Goal: Task Accomplishment & Management: Use online tool/utility

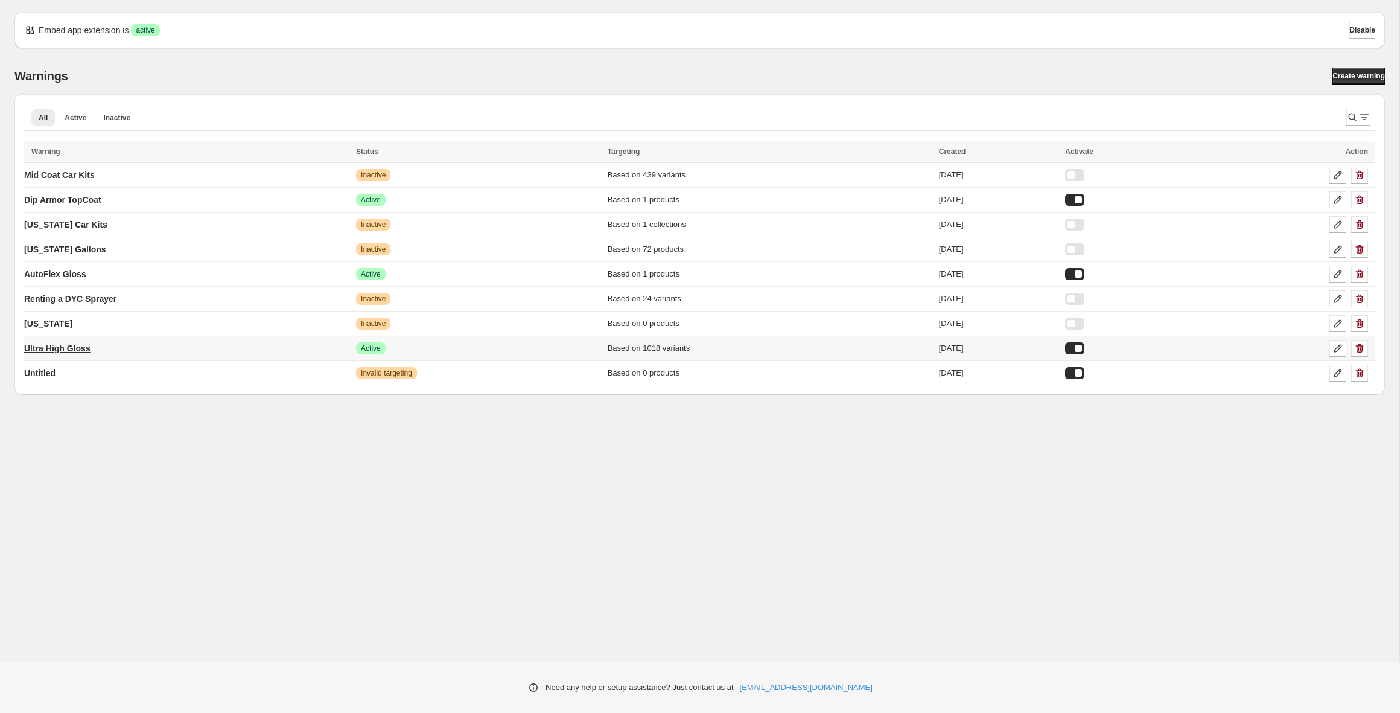
click at [73, 348] on p "Ultra High Gloss" at bounding box center [57, 348] width 66 height 12
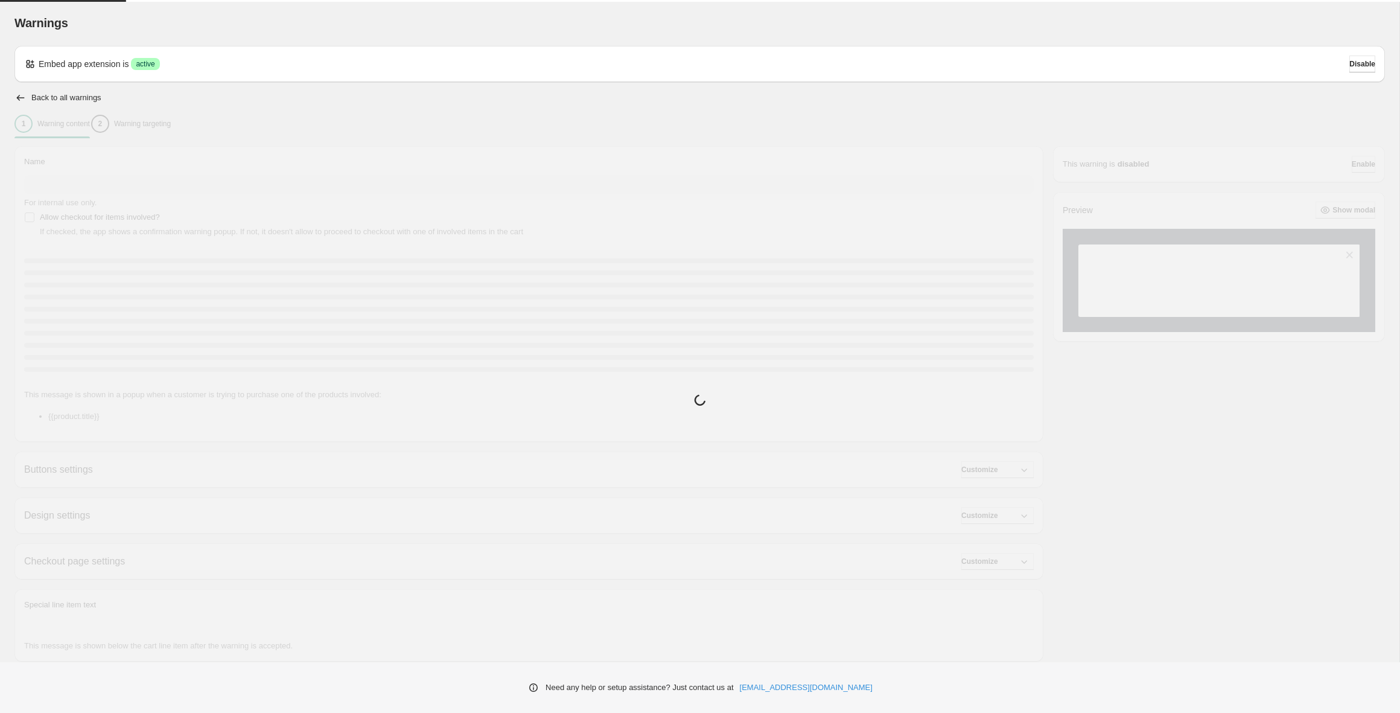
type input "**********"
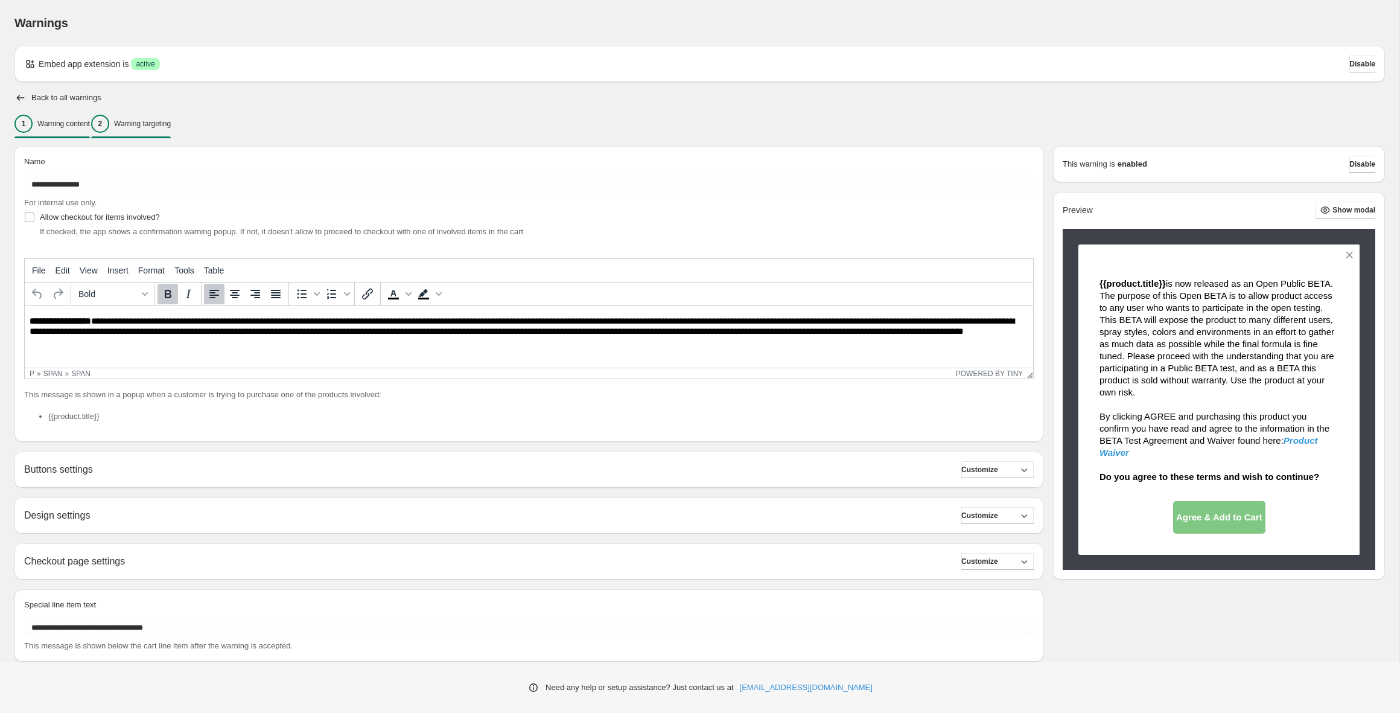
scroll to position [2, 0]
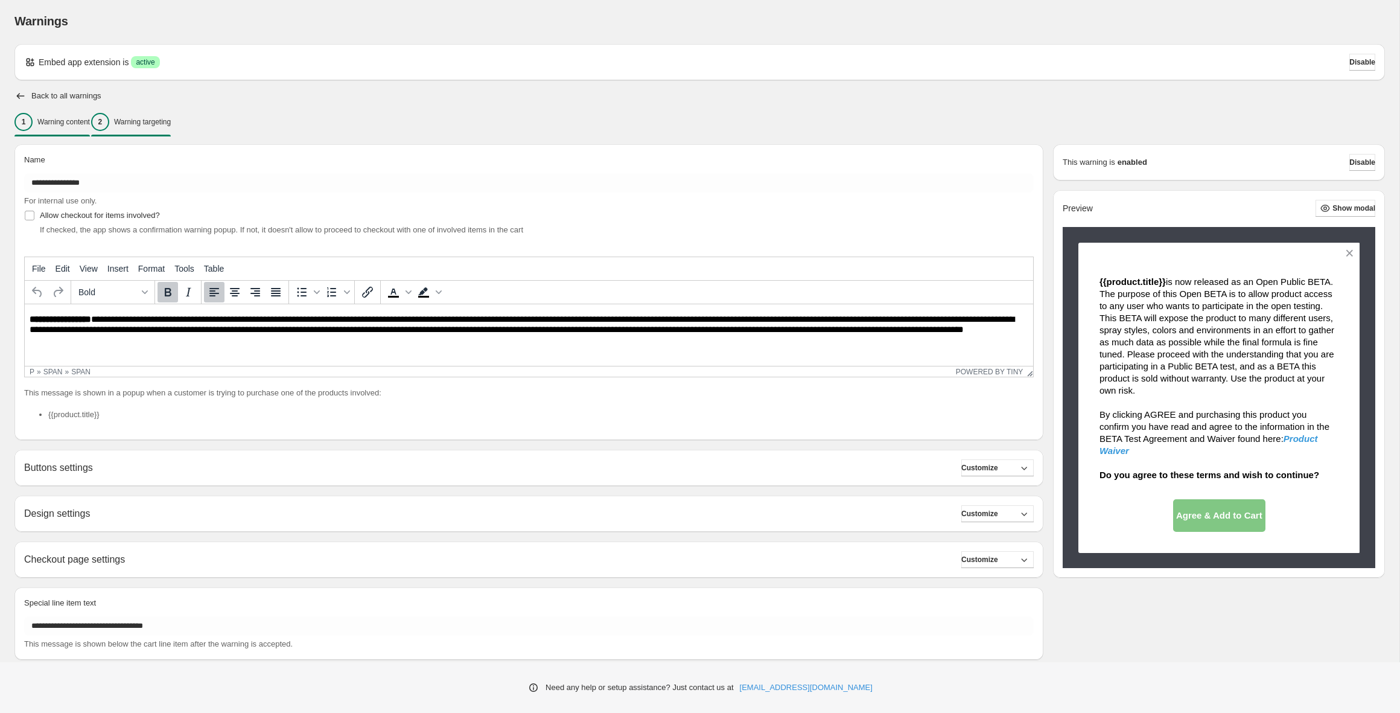
click at [142, 124] on p "Warning targeting" at bounding box center [142, 122] width 57 height 10
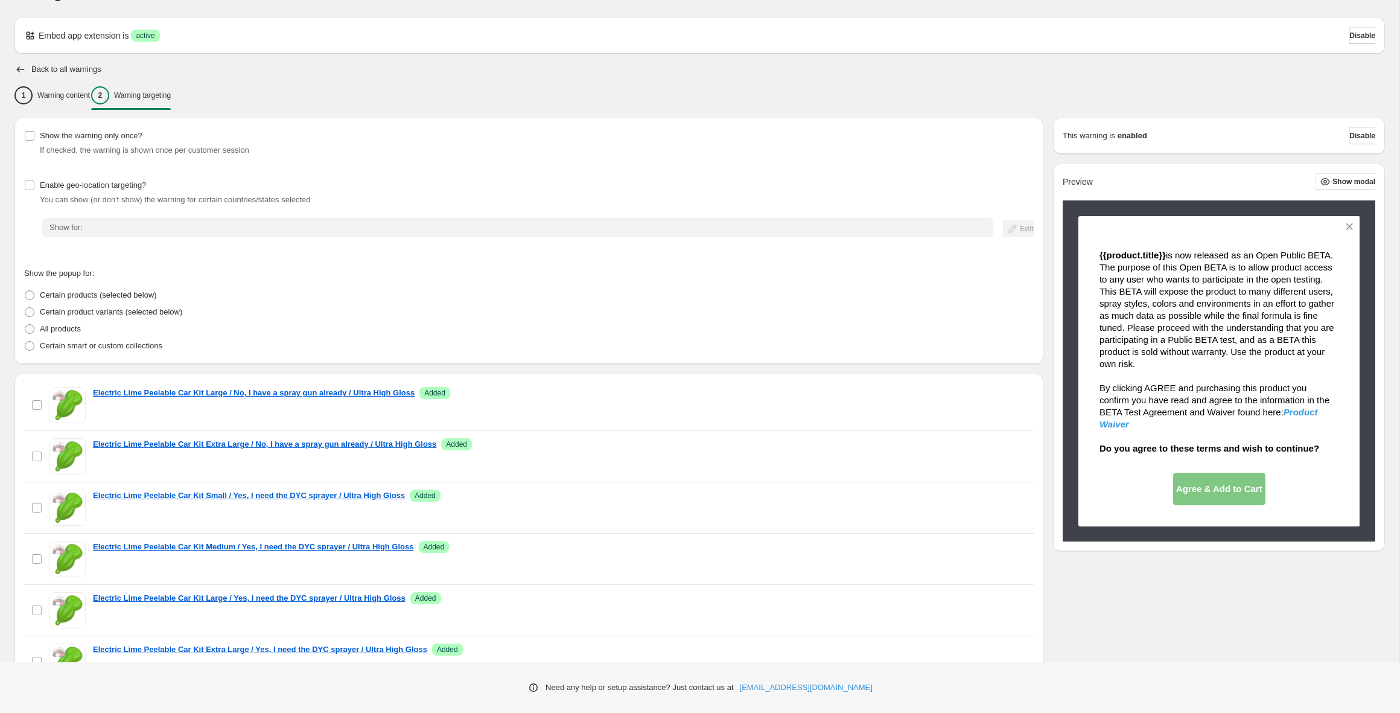
scroll to position [27, 0]
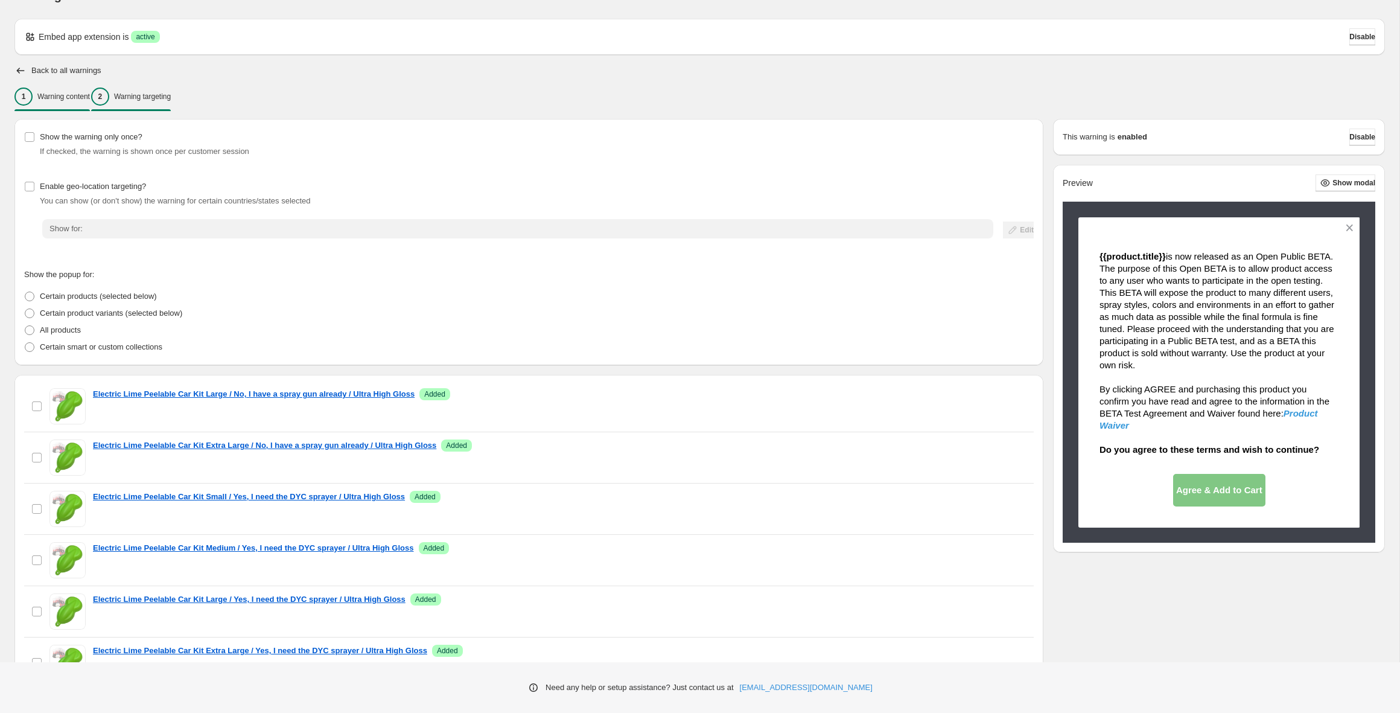
click at [59, 98] on p "Warning content" at bounding box center [63, 97] width 53 height 10
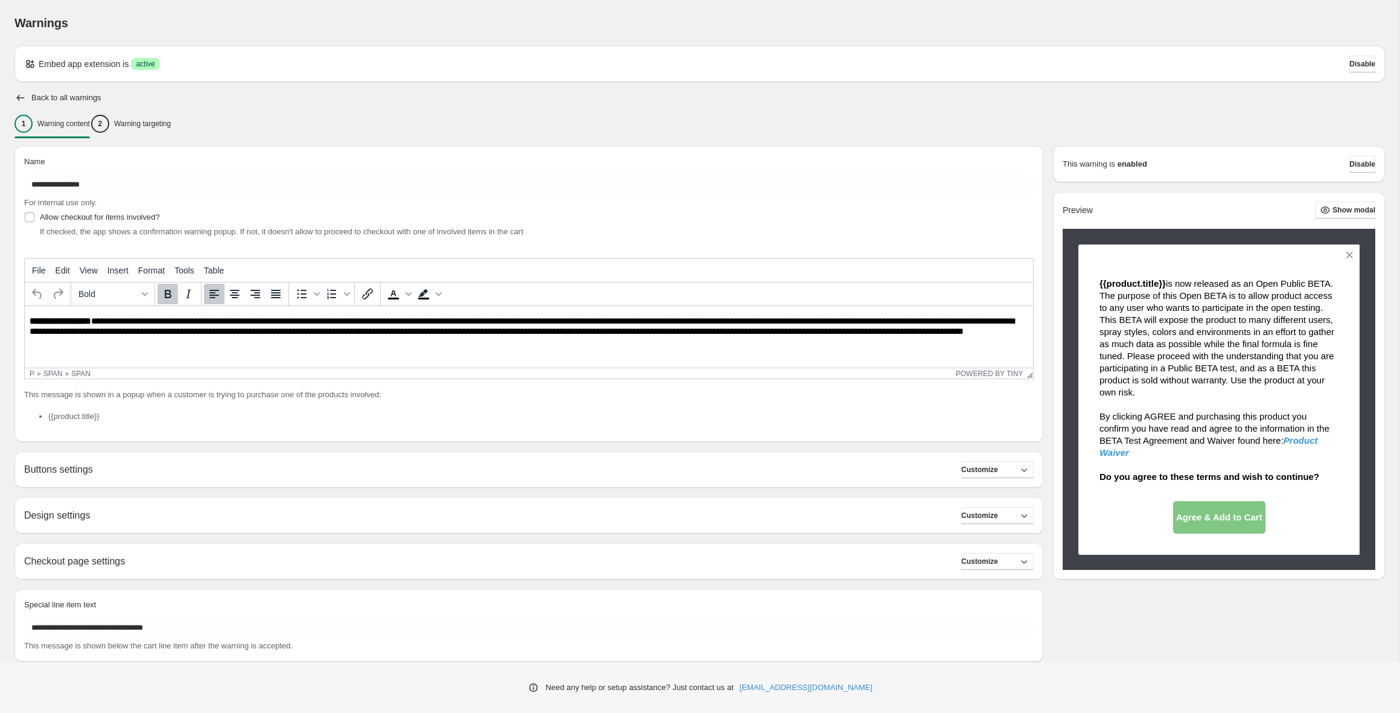
scroll to position [0, 0]
click at [171, 127] on p "Warning targeting" at bounding box center [142, 124] width 57 height 10
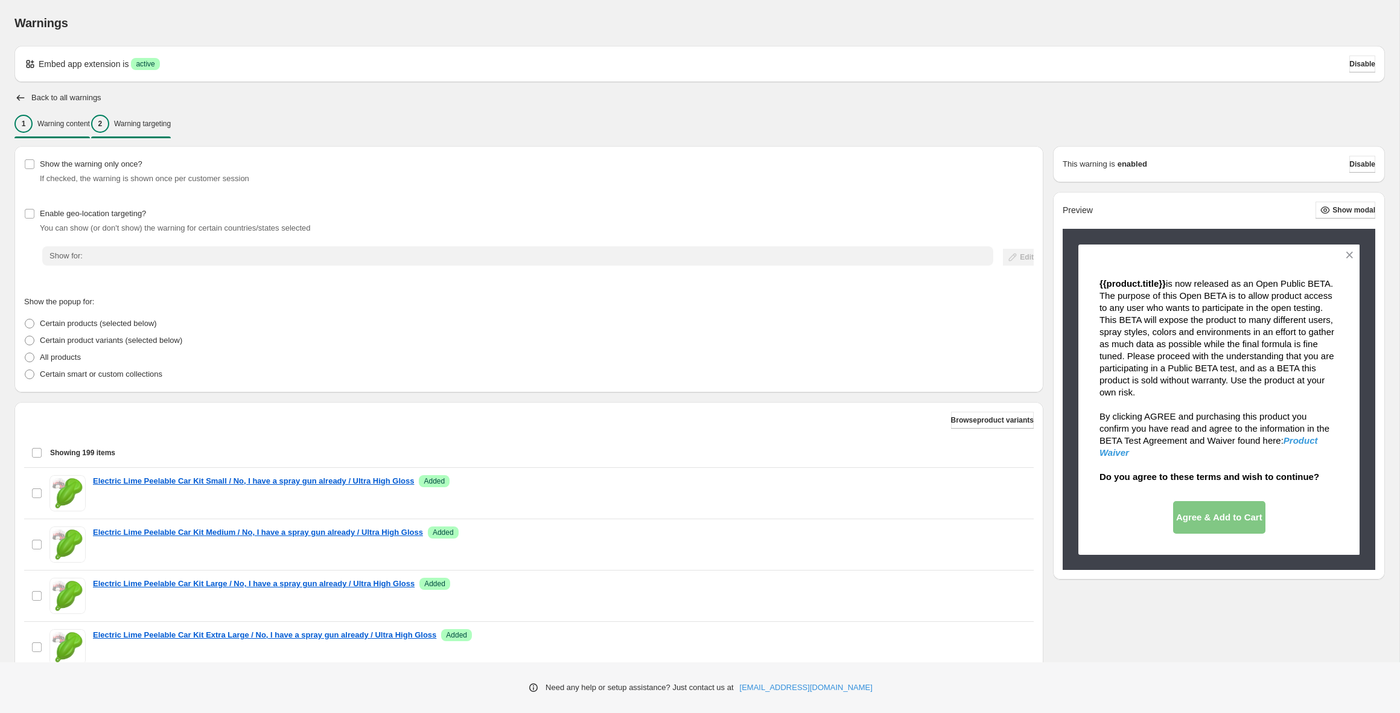
click at [72, 121] on p "Warning content" at bounding box center [63, 124] width 53 height 10
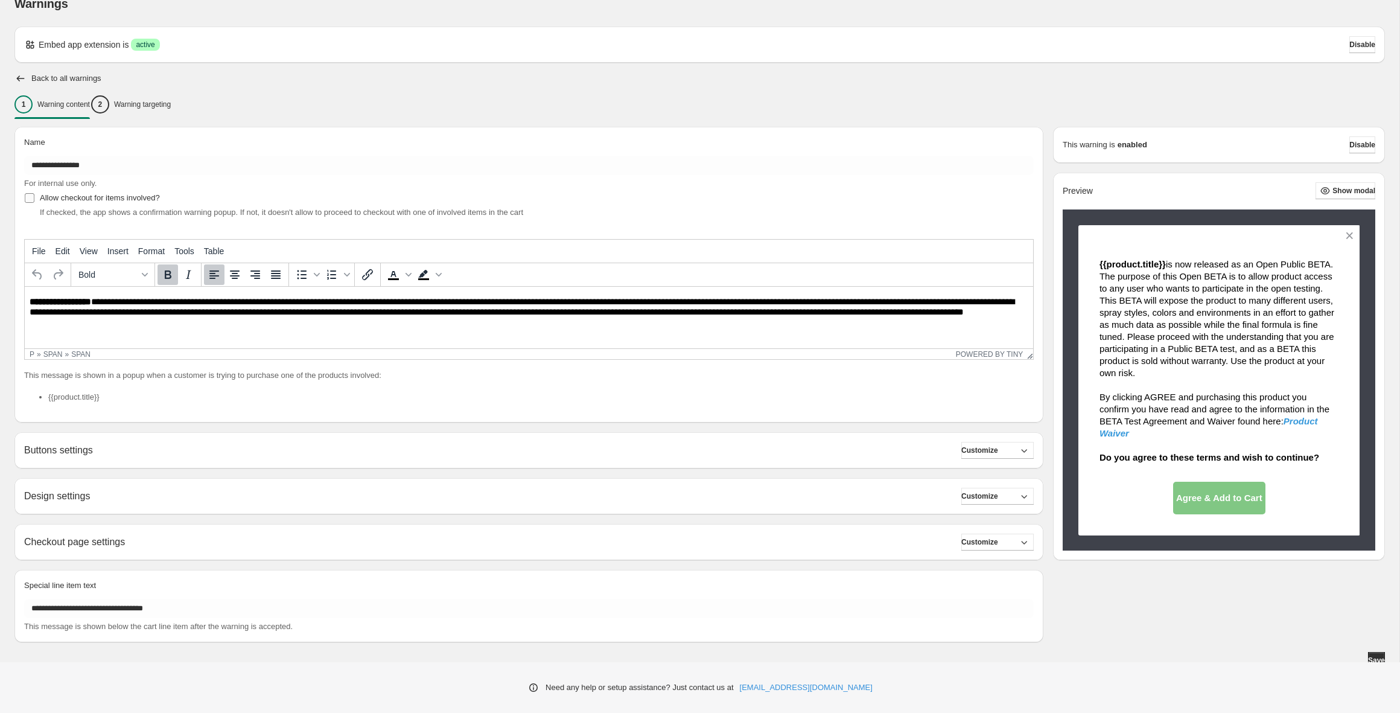
scroll to position [27, 0]
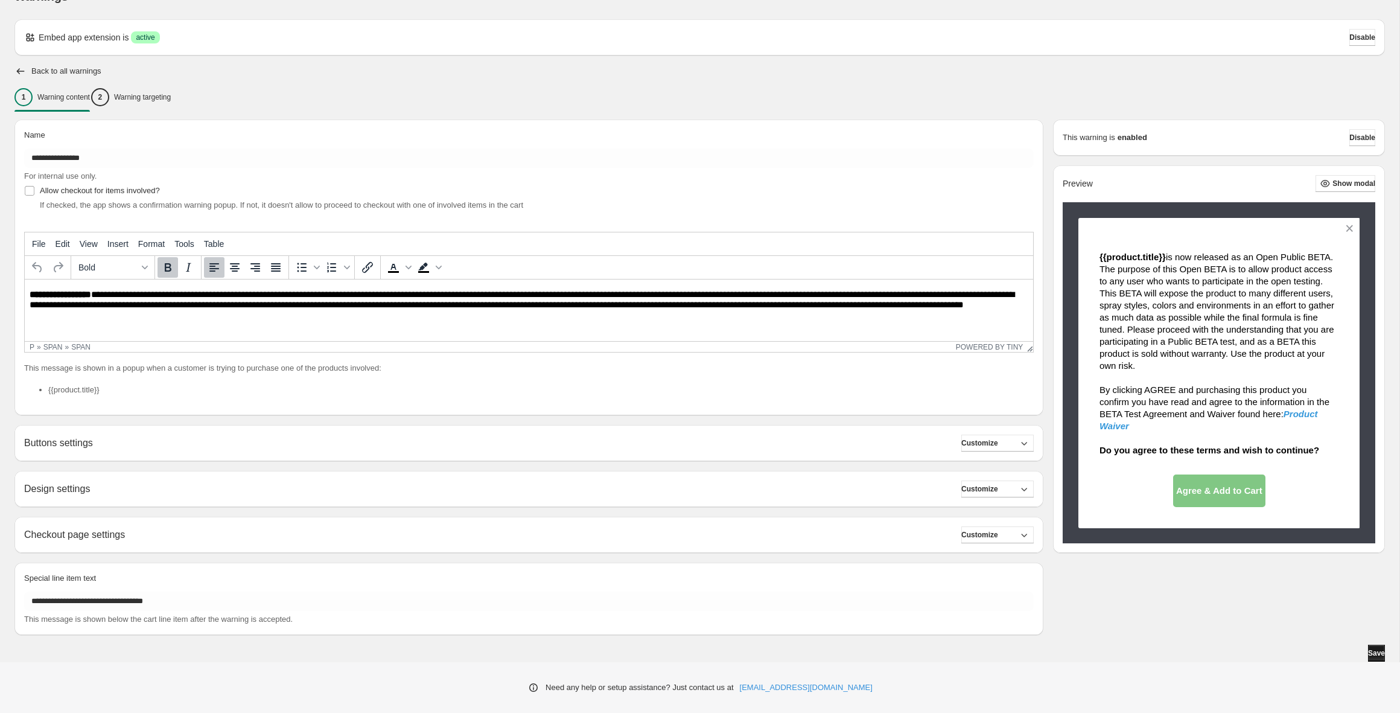
click at [1374, 652] on span "Save" at bounding box center [1376, 653] width 17 height 10
click at [278, 525] on div "**********" at bounding box center [528, 535] width 1029 height 36
click at [261, 534] on div "Checkout page settings Customize" at bounding box center [529, 534] width 1010 height 17
click at [825, 688] on link "[EMAIL_ADDRESS][DOMAIN_NAME]" at bounding box center [806, 687] width 133 height 12
drag, startPoint x: 870, startPoint y: 689, endPoint x: 770, endPoint y: 692, distance: 100.3
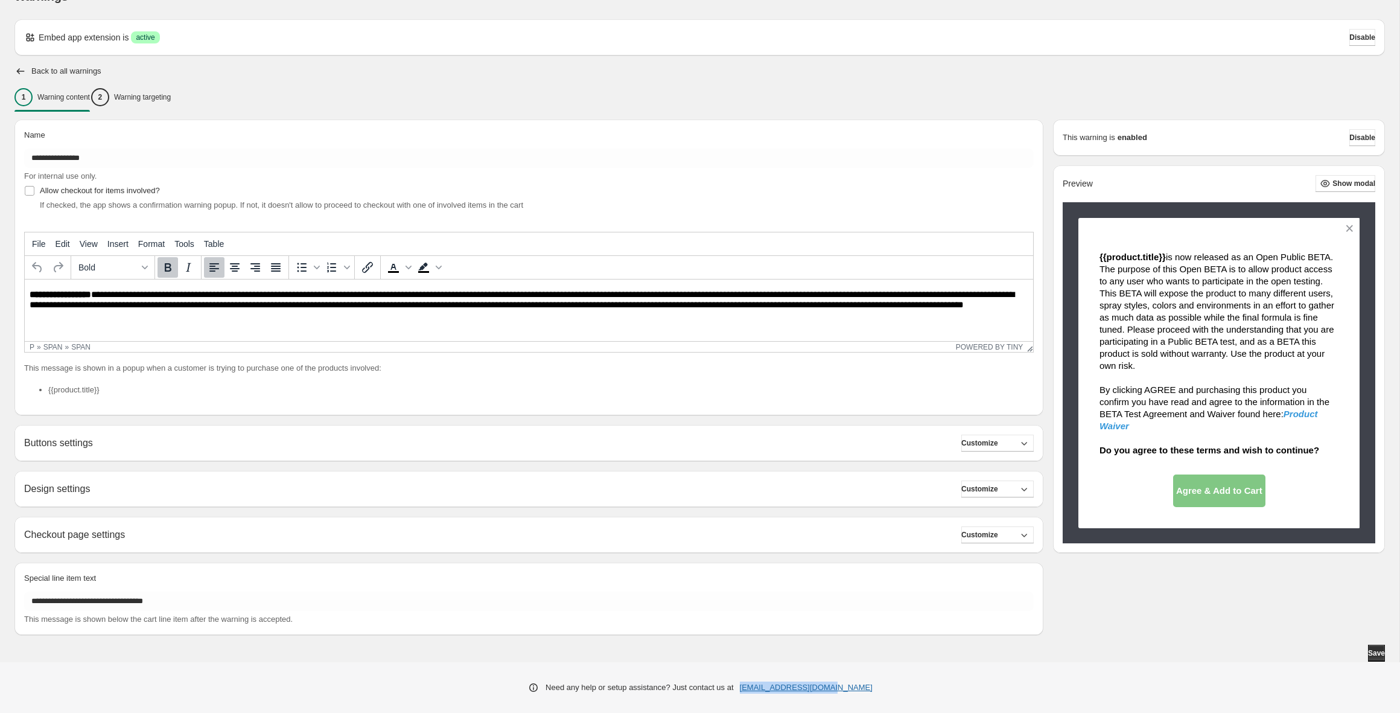
click at [770, 692] on div "Need any help or setup assistance? Just contact us at help@elastic-soft.com" at bounding box center [700, 687] width 1400 height 51
copy link "[EMAIL_ADDRESS][DOMAIN_NAME]"
